Goal: Communication & Community: Participate in discussion

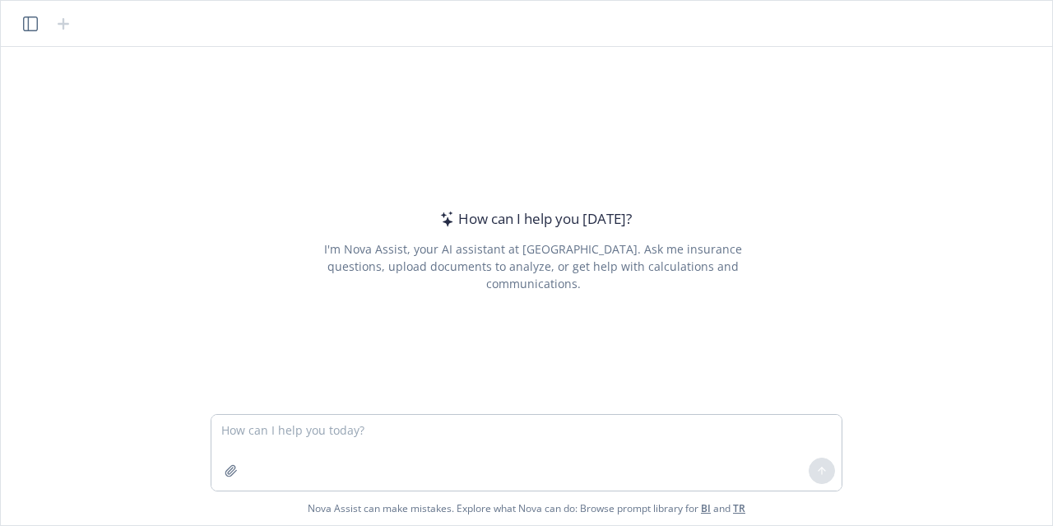
click at [30, 21] on icon "button" at bounding box center [30, 23] width 15 height 15
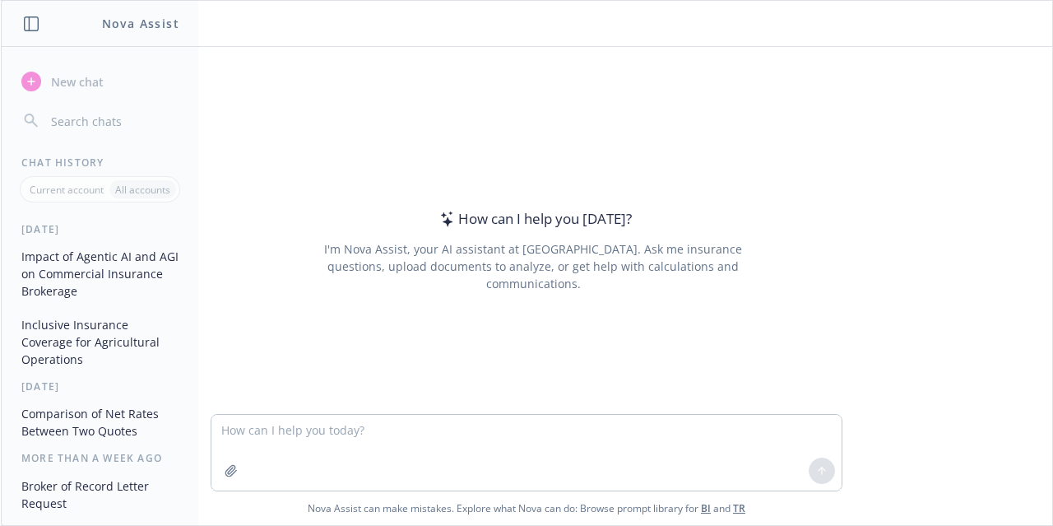
click at [80, 267] on button "Impact of Agentic AI and AGI on Commercial Insurance Brokerage" at bounding box center [100, 274] width 170 height 62
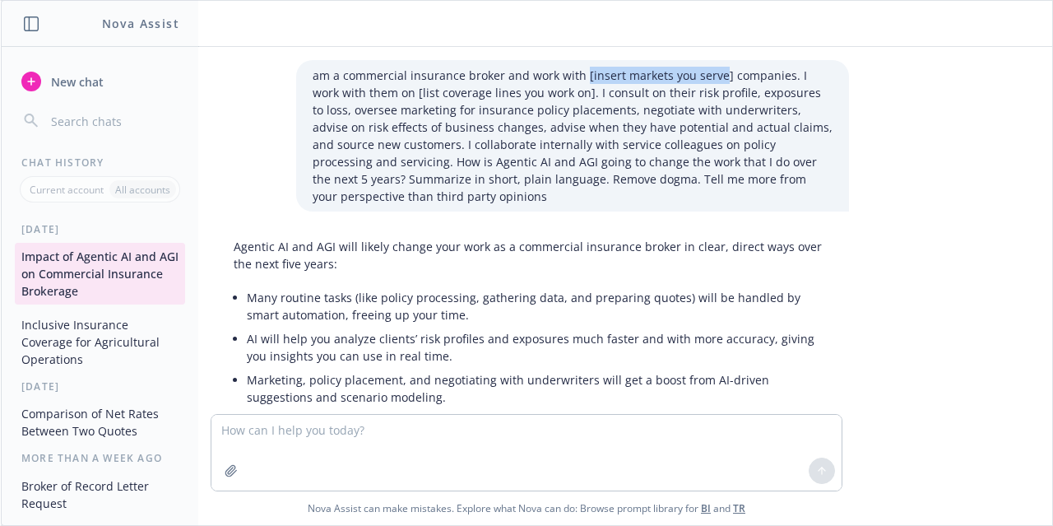
drag, startPoint x: 713, startPoint y: 75, endPoint x: 575, endPoint y: 68, distance: 137.6
click at [575, 68] on p "am a commercial insurance broker and work with [insert markets you serve] compa…" at bounding box center [573, 136] width 520 height 138
click at [354, 435] on textarea at bounding box center [526, 453] width 630 height 76
paste textarea "—I am a commercial insurance broker and work with [insert markets you serve] co…"
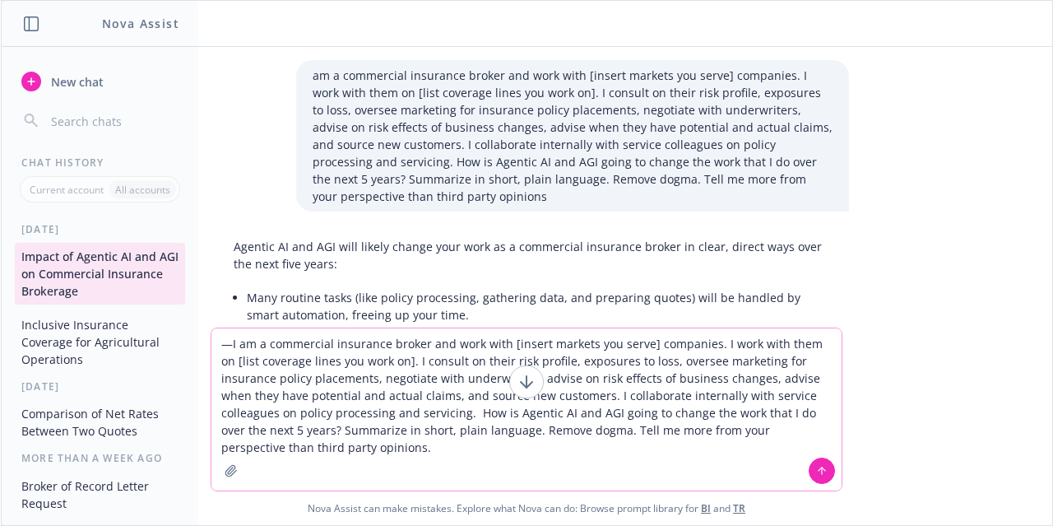
drag, startPoint x: 646, startPoint y: 342, endPoint x: 509, endPoint y: 336, distance: 136.7
click at [509, 336] on textarea "—I am a commercial insurance broker and work with [insert markets you serve] co…" at bounding box center [526, 409] width 630 height 162
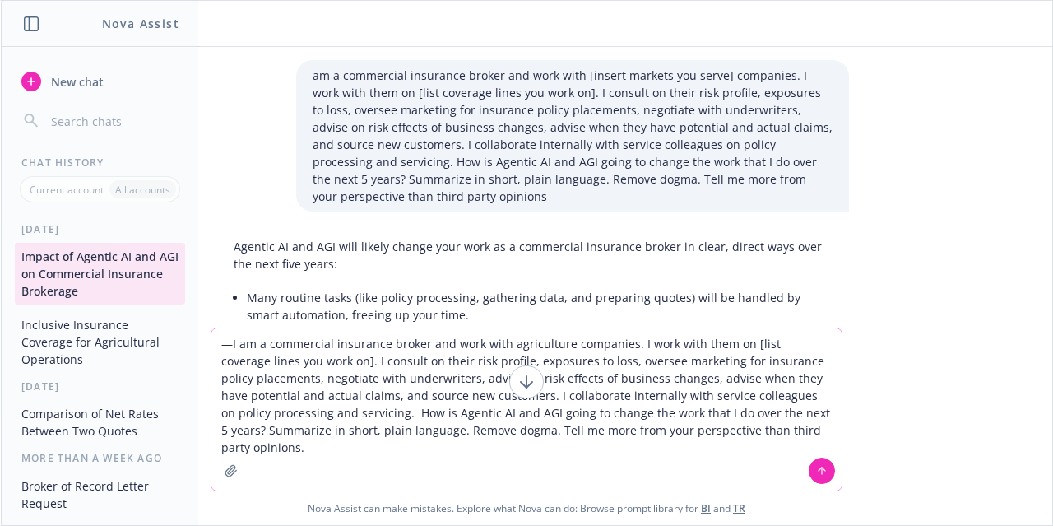
drag, startPoint x: 744, startPoint y: 344, endPoint x: 318, endPoint y: 358, distance: 426.5
click at [318, 358] on textarea "—I am a commercial insurance broker and work with agriculture companies. I work…" at bounding box center [526, 409] width 630 height 162
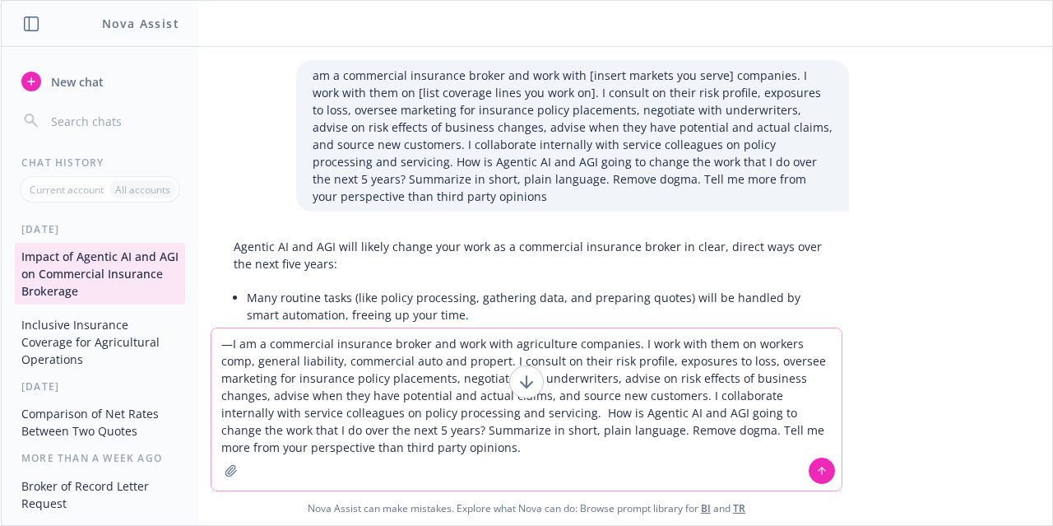
type textarea "—I am a commercial insurance broker and work with agriculture companies. I work…"
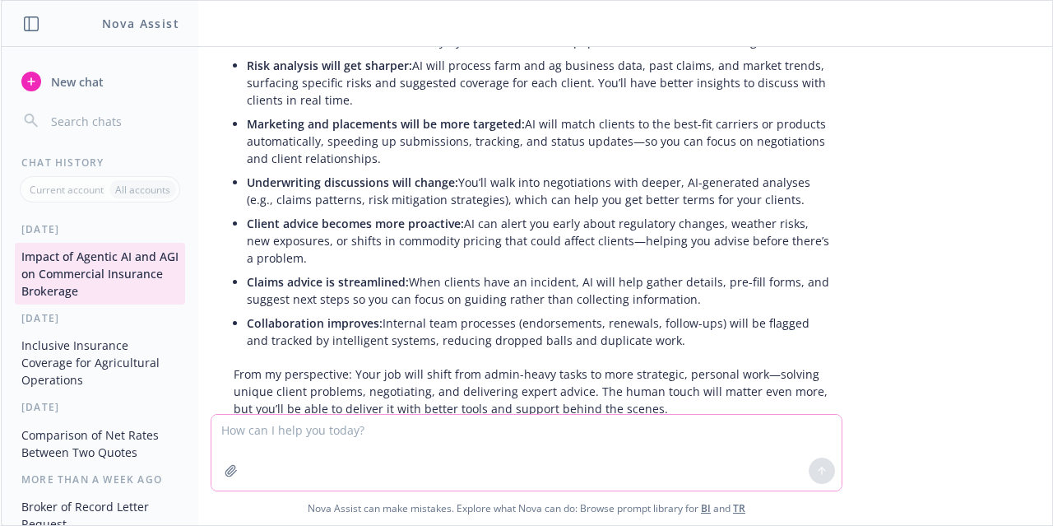
scroll to position [910, 0]
